Goal: Information Seeking & Learning: Understand process/instructions

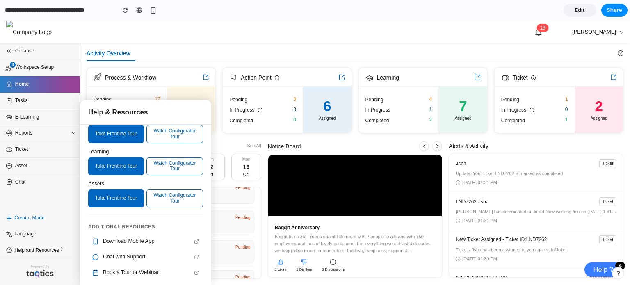
scroll to position [132, 0]
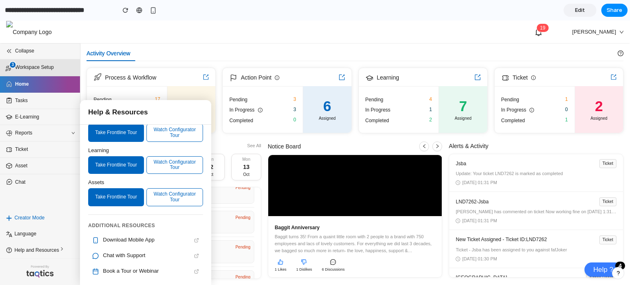
click at [55, 65] on span "Workspace Setup" at bounding box center [42, 68] width 54 height 8
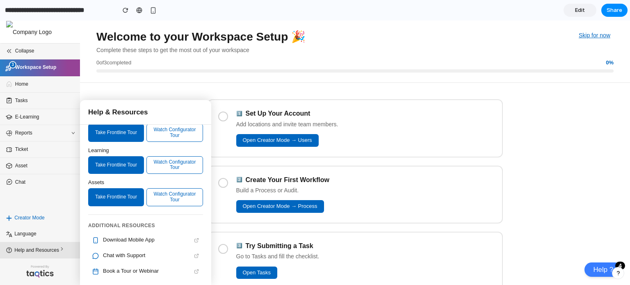
click at [64, 245] on li "Help and Resources" at bounding box center [40, 250] width 80 height 16
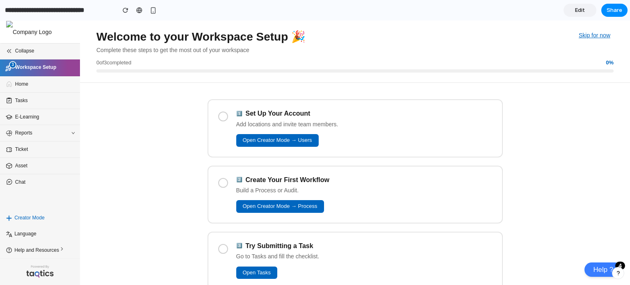
click at [222, 193] on div "2 ️⃣ Create Your First Workflow Build a Process or Audit. Open Creator Mode → P…" at bounding box center [356, 195] width 296 height 58
click at [220, 189] on div "2 ️⃣ Create Your First Workflow Build a Process or Audit. Open Creator Mode → P…" at bounding box center [356, 195] width 296 height 58
click at [220, 185] on div at bounding box center [223, 183] width 10 height 10
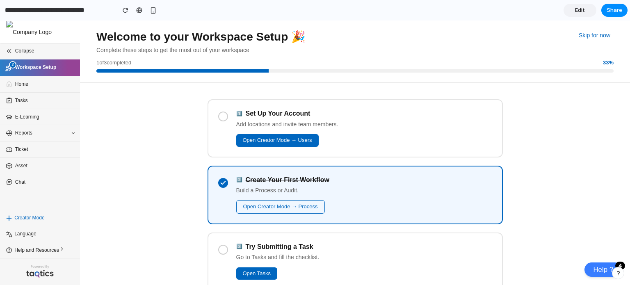
click at [221, 254] on div "3 ️⃣ Try Submitting a Task Go to Tasks and fill the checklist. Open Tasks" at bounding box center [356, 262] width 296 height 58
click at [221, 251] on div at bounding box center [223, 250] width 10 height 10
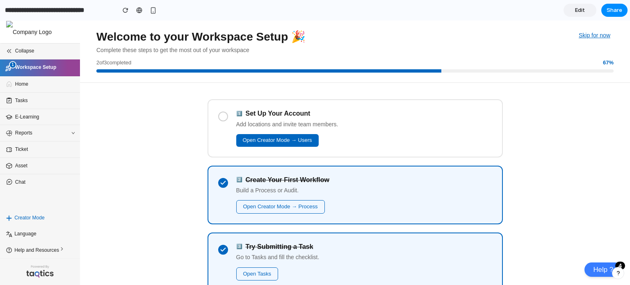
click at [218, 119] on div at bounding box center [223, 117] width 10 height 10
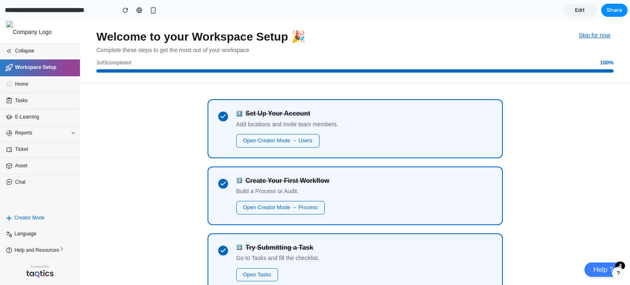
click at [220, 119] on icon at bounding box center [223, 116] width 7 height 7
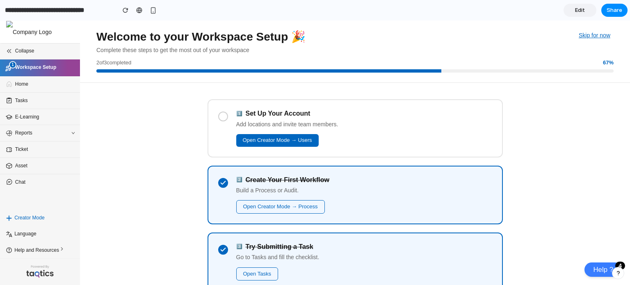
click at [218, 119] on div at bounding box center [223, 117] width 10 height 10
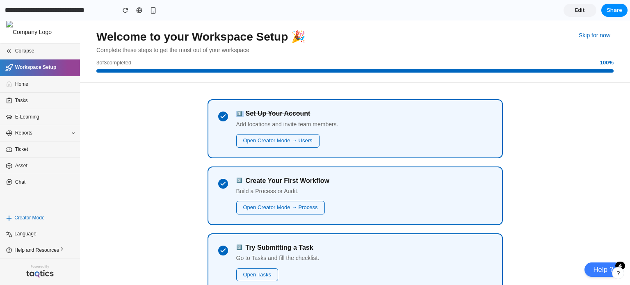
click at [220, 119] on icon at bounding box center [223, 116] width 7 height 7
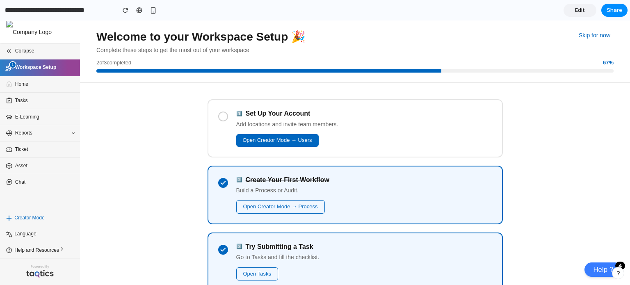
click at [218, 119] on div at bounding box center [223, 117] width 10 height 10
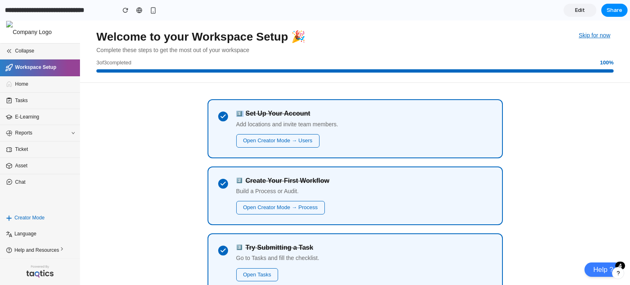
click at [220, 119] on icon at bounding box center [223, 116] width 7 height 7
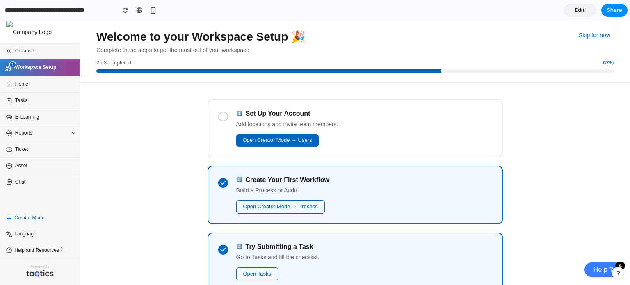
click at [218, 119] on div at bounding box center [223, 117] width 10 height 10
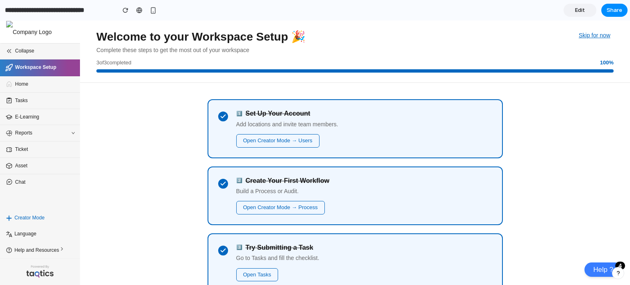
click at [220, 119] on icon at bounding box center [223, 116] width 7 height 7
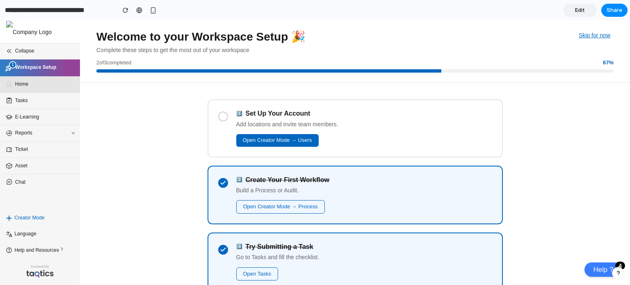
click at [23, 80] on li "Home" at bounding box center [40, 84] width 80 height 16
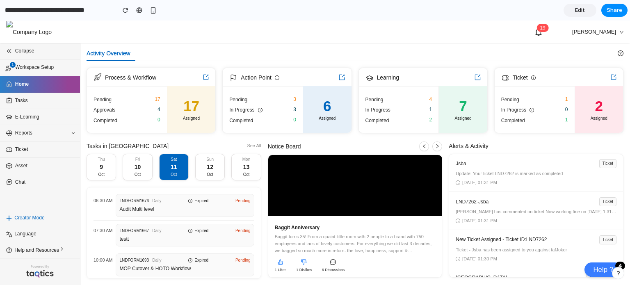
scroll to position [13, 0]
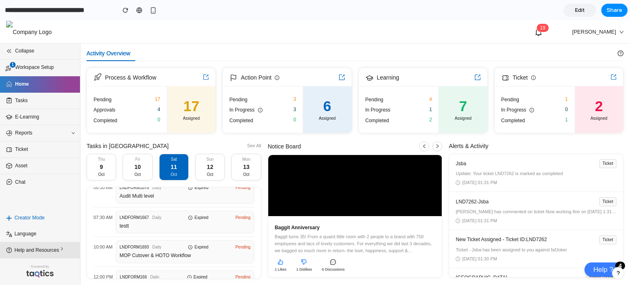
click at [64, 248] on icon at bounding box center [62, 249] width 6 height 6
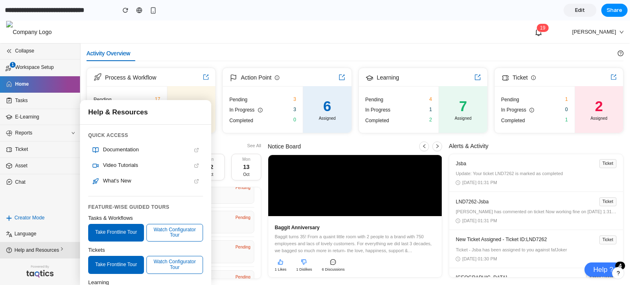
click at [64, 248] on icon at bounding box center [62, 249] width 6 height 6
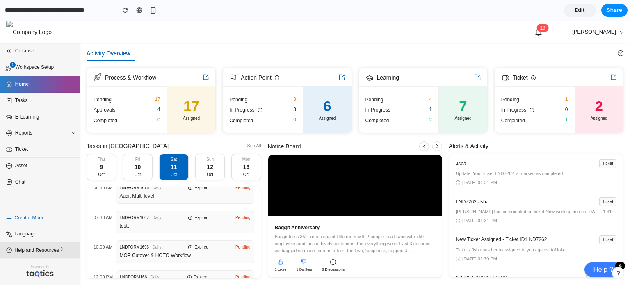
click at [64, 248] on icon at bounding box center [62, 249] width 6 height 6
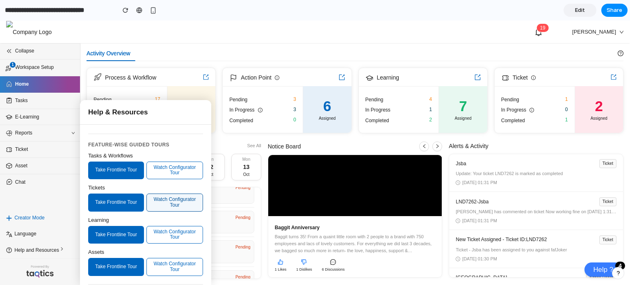
scroll to position [0, 0]
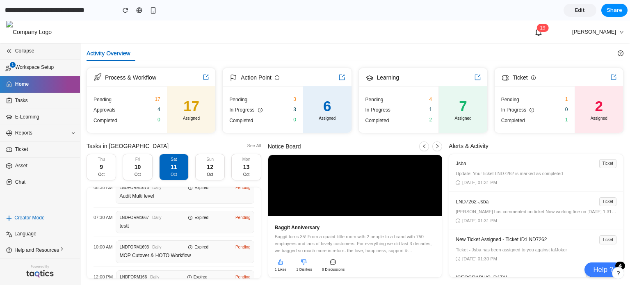
click at [200, 39] on div "1 9 Harshit" at bounding box center [315, 32] width 618 height 23
click at [48, 73] on li "1 Workspace Setup" at bounding box center [40, 68] width 80 height 17
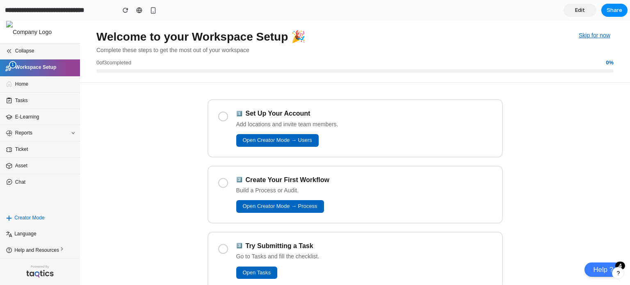
click at [218, 117] on div at bounding box center [223, 117] width 10 height 10
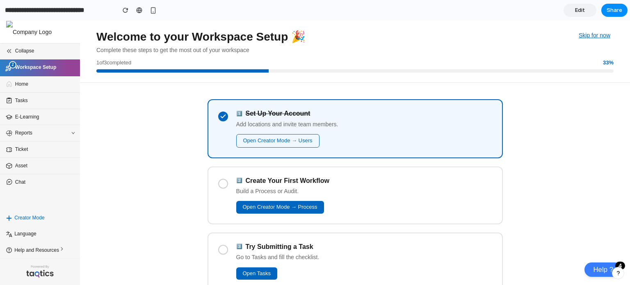
click at [224, 180] on div at bounding box center [223, 184] width 10 height 10
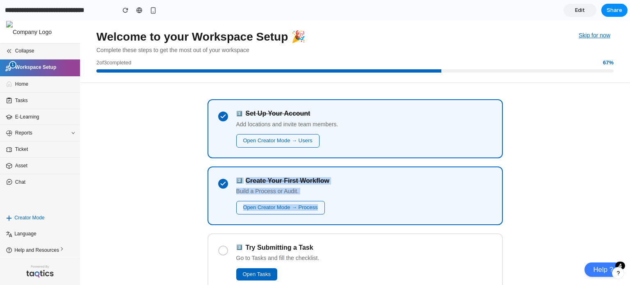
drag, startPoint x: 220, startPoint y: 187, endPoint x: 225, endPoint y: 247, distance: 60.1
click at [225, 247] on div "1 ️⃣ Set Up Your Account Add locations and invite team members. Open Creator Mo…" at bounding box center [356, 195] width 296 height 192
click at [225, 247] on div at bounding box center [223, 251] width 10 height 10
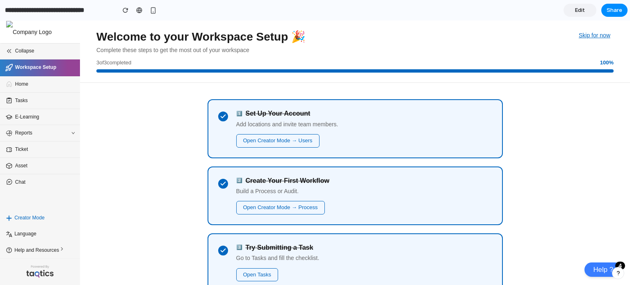
click at [225, 247] on div at bounding box center [223, 251] width 10 height 10
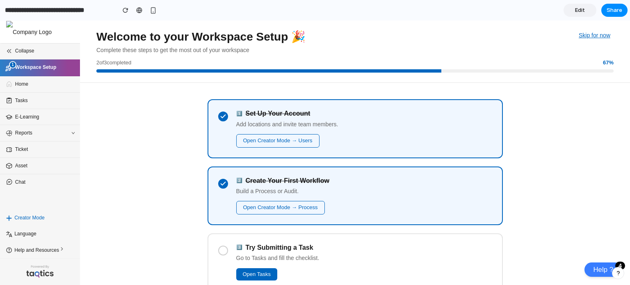
click at [220, 183] on icon at bounding box center [223, 184] width 7 height 7
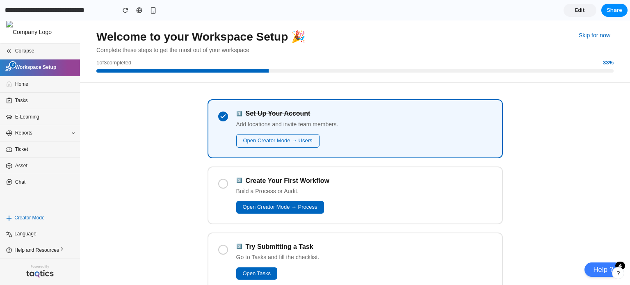
click at [220, 116] on icon at bounding box center [223, 116] width 7 height 7
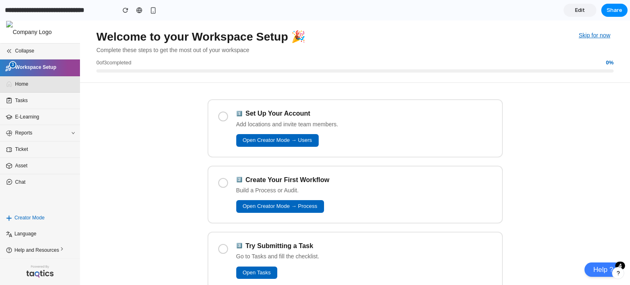
click at [41, 84] on span "Home" at bounding box center [42, 84] width 54 height 8
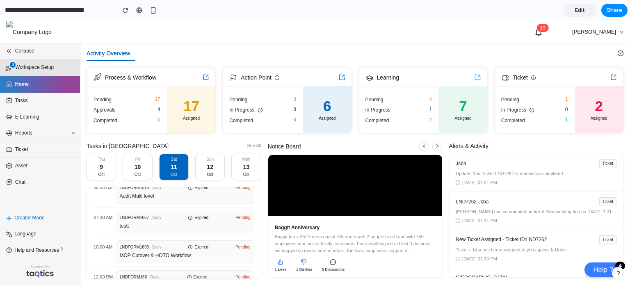
click at [50, 66] on span "Workspace Setup" at bounding box center [42, 68] width 54 height 8
